Goal: Task Accomplishment & Management: Manage account settings

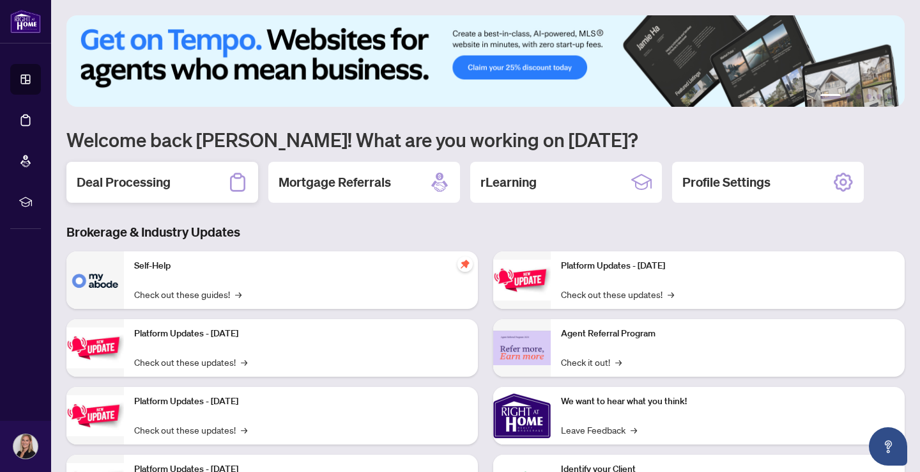
click at [169, 174] on h2 "Deal Processing" at bounding box center [124, 182] width 94 height 18
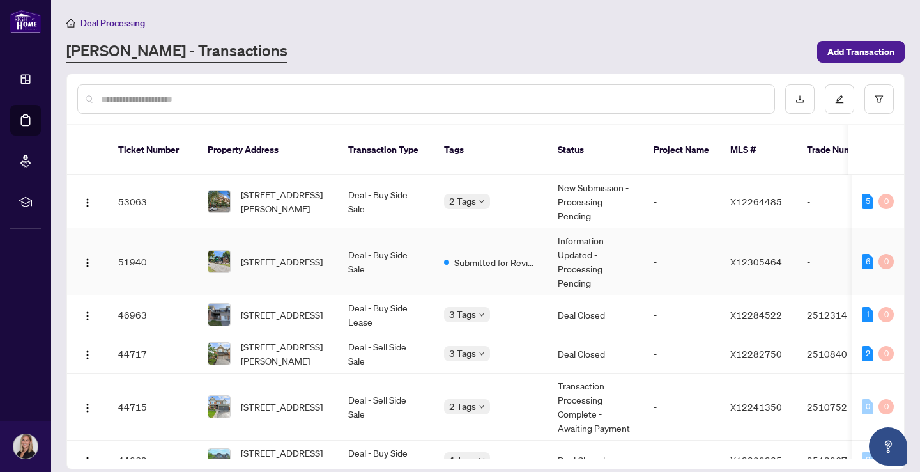
click at [380, 249] on td "Deal - Buy Side Sale" at bounding box center [386, 261] width 96 height 67
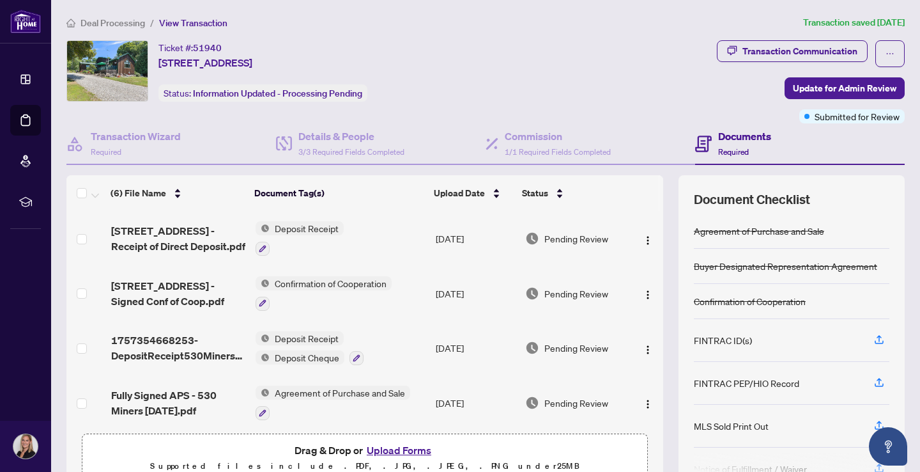
click at [121, 22] on span "Deal Processing" at bounding box center [113, 23] width 65 height 12
